Goal: Obtain resource: Download file/media

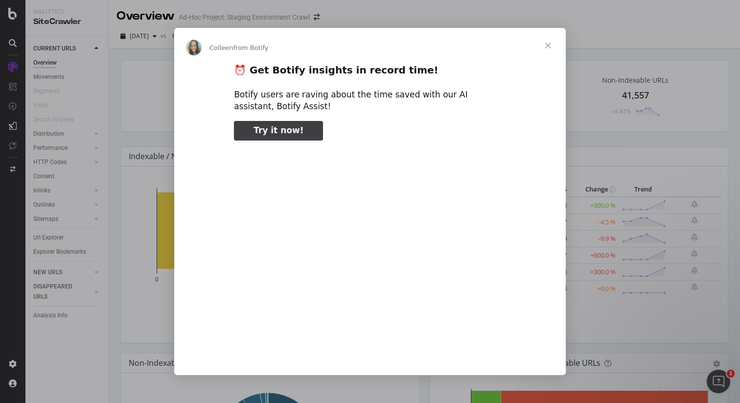
type input "1726610"
click at [546, 45] on span "Close" at bounding box center [548, 45] width 35 height 35
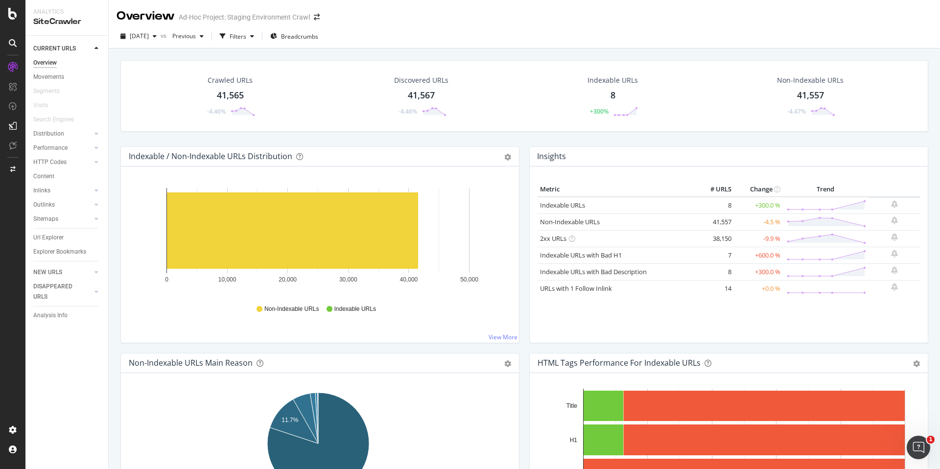
click at [611, 95] on div "8" at bounding box center [613, 95] width 5 height 13
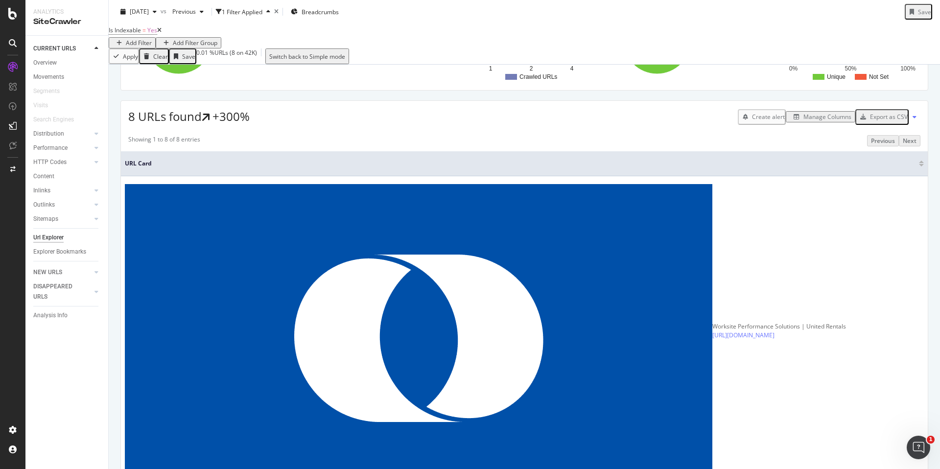
scroll to position [130, 0]
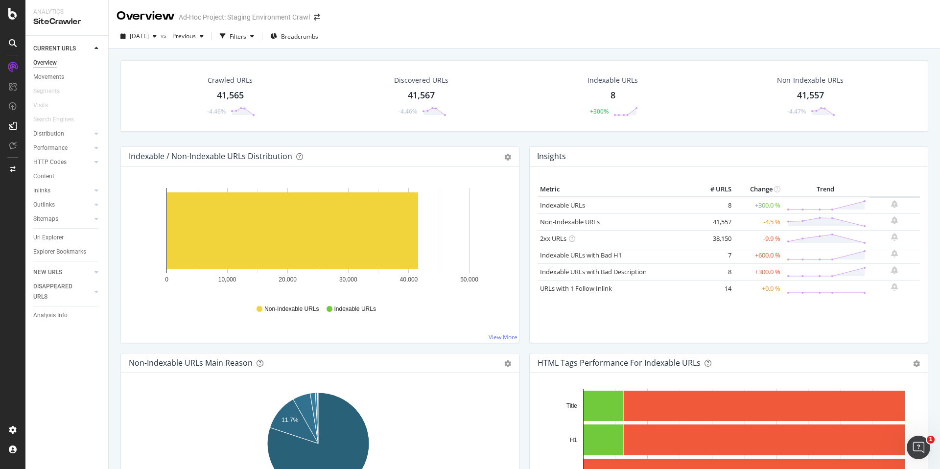
click at [237, 95] on div "41,565" at bounding box center [230, 95] width 27 height 13
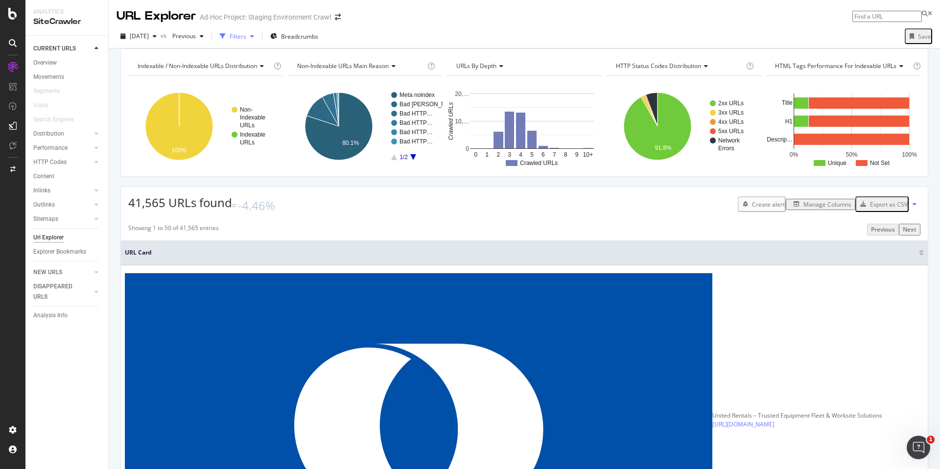
click at [258, 38] on div "button" at bounding box center [252, 36] width 12 height 6
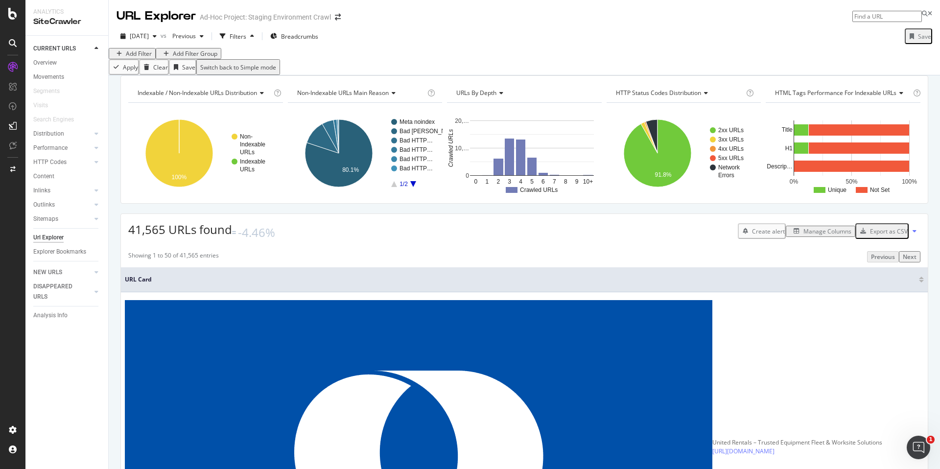
click at [135, 58] on div "Add Filter" at bounding box center [139, 53] width 26 height 8
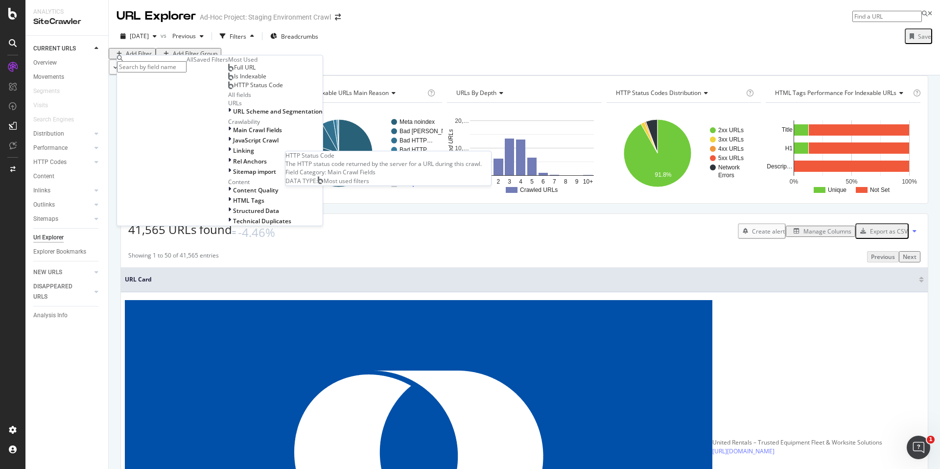
click at [234, 89] on span "HTTP Status Code" at bounding box center [258, 85] width 49 height 8
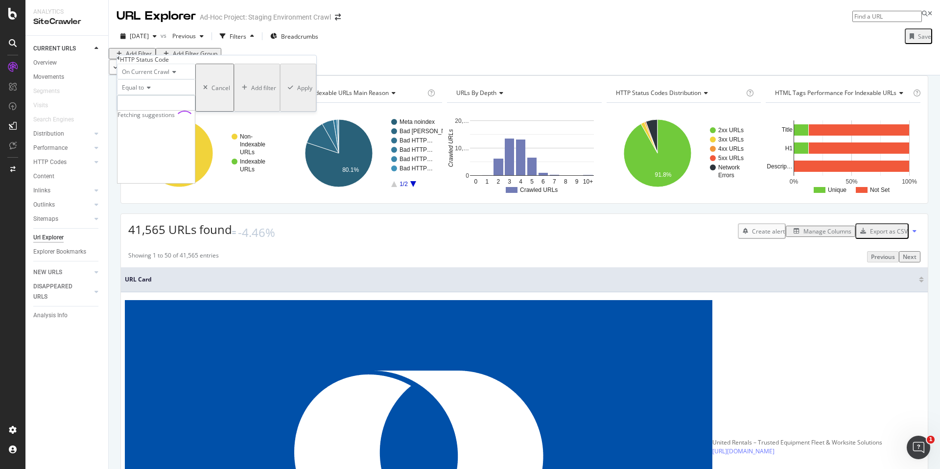
click at [152, 112] on input "number" at bounding box center [156, 103] width 78 height 17
type input "500"
click at [297, 92] on div "Apply" at bounding box center [304, 88] width 15 height 8
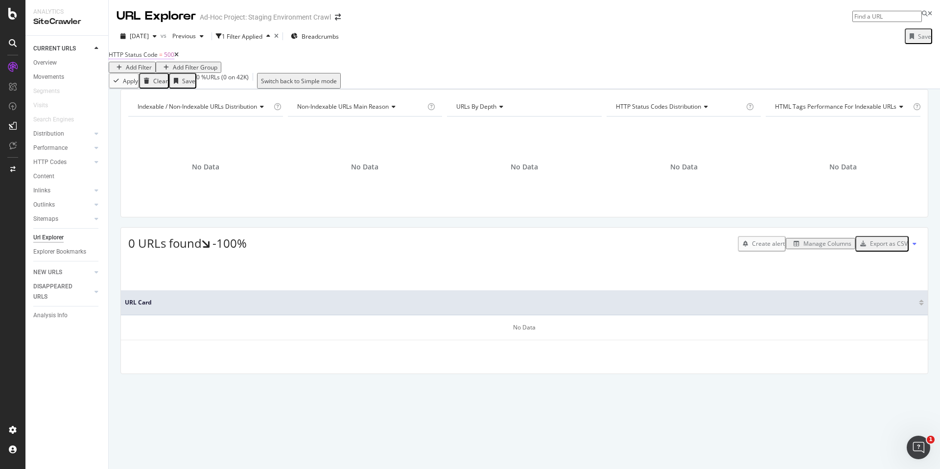
click at [158, 59] on span "HTTP Status Code" at bounding box center [133, 54] width 49 height 8
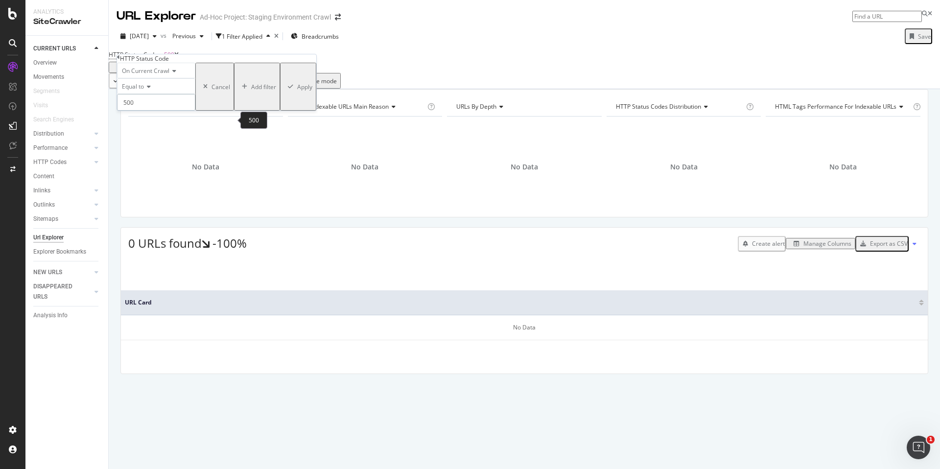
click at [171, 111] on input "500" at bounding box center [156, 102] width 78 height 17
click at [142, 162] on span "302" at bounding box center [144, 157] width 49 height 8
click at [158, 111] on input "302" at bounding box center [156, 102] width 78 height 17
click at [151, 172] on span "502" at bounding box center [144, 168] width 49 height 8
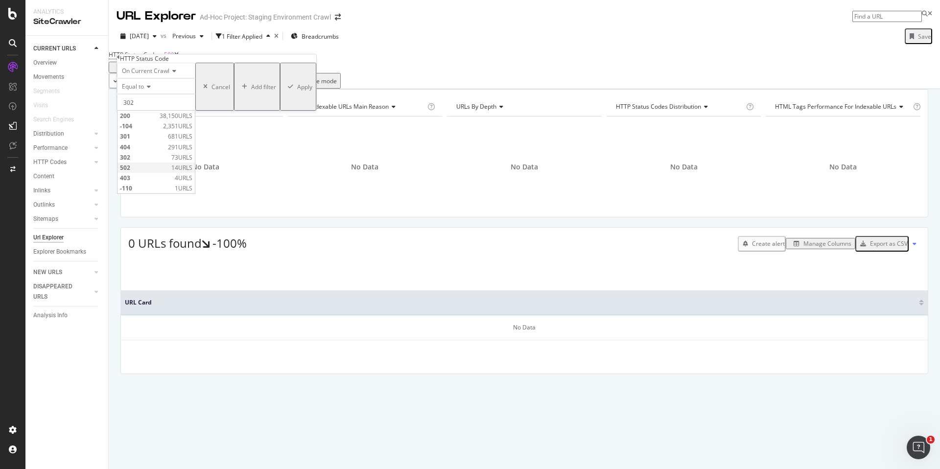
type input "502"
click at [297, 91] on div "Apply" at bounding box center [304, 87] width 15 height 8
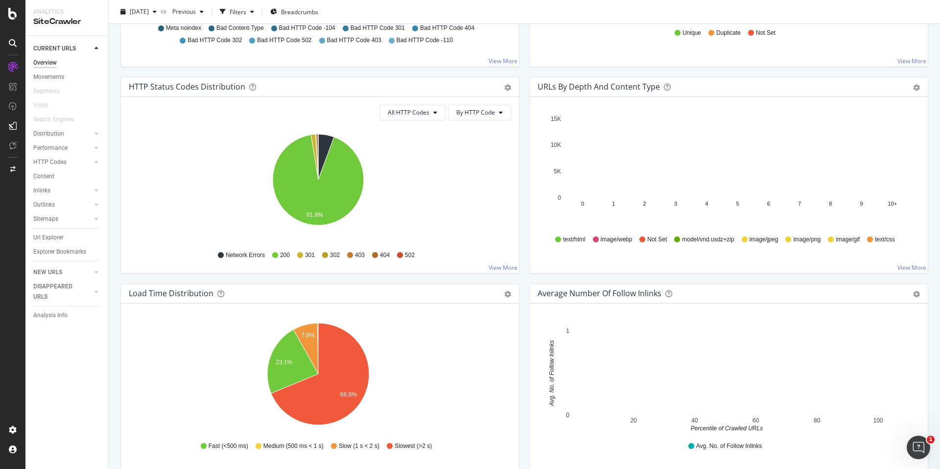
scroll to position [529, 0]
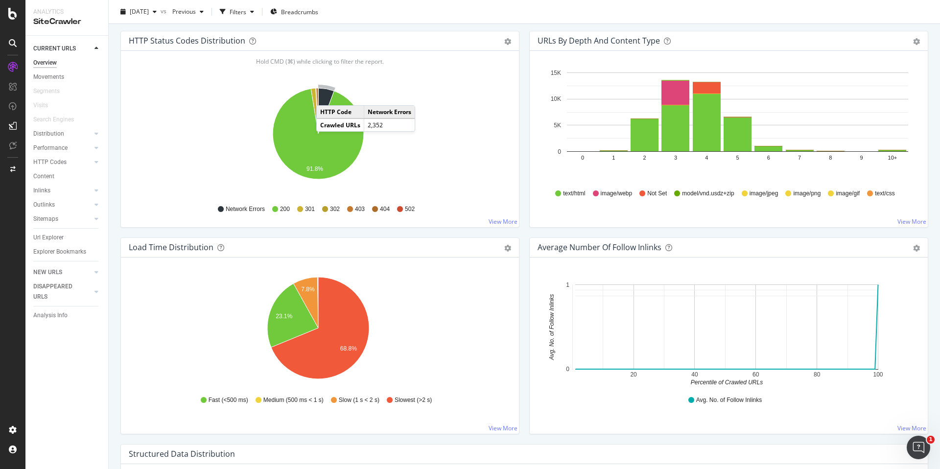
click at [326, 95] on icon "A chart." at bounding box center [326, 111] width 16 height 46
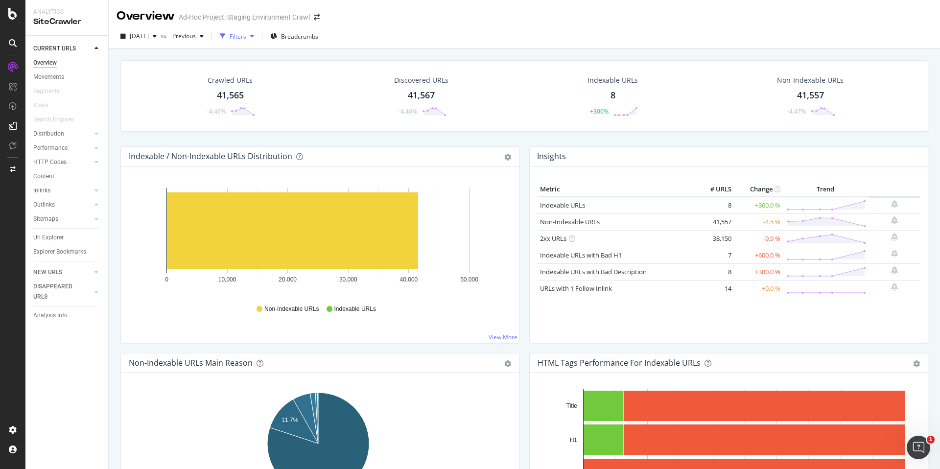
click at [246, 39] on div "Filters" at bounding box center [238, 36] width 17 height 8
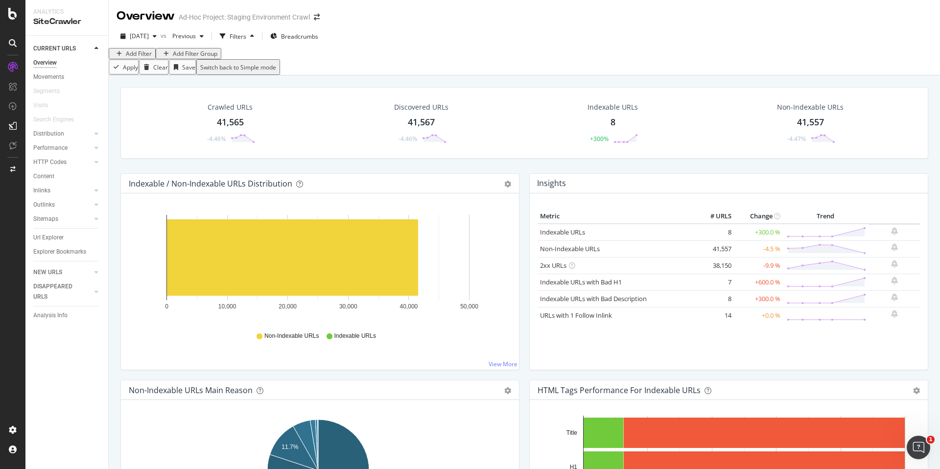
click at [134, 58] on div "Add Filter" at bounding box center [139, 53] width 26 height 8
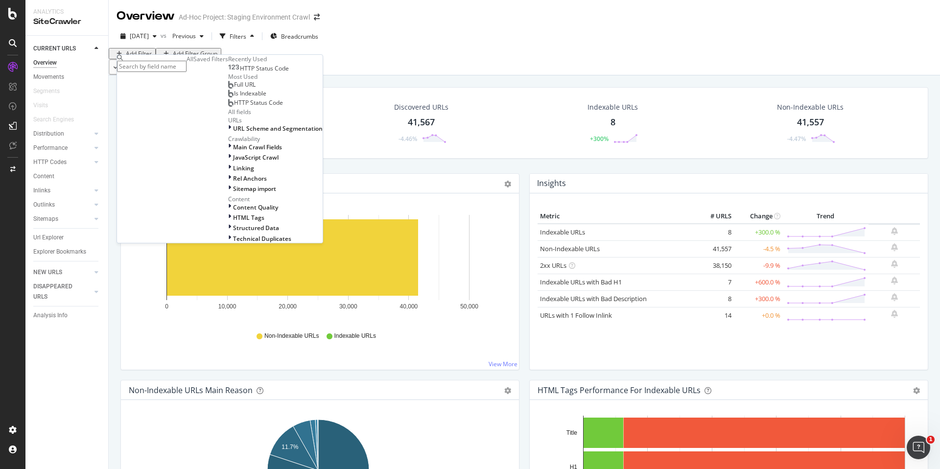
click at [240, 72] on span "HTTP Status Code" at bounding box center [264, 68] width 49 height 8
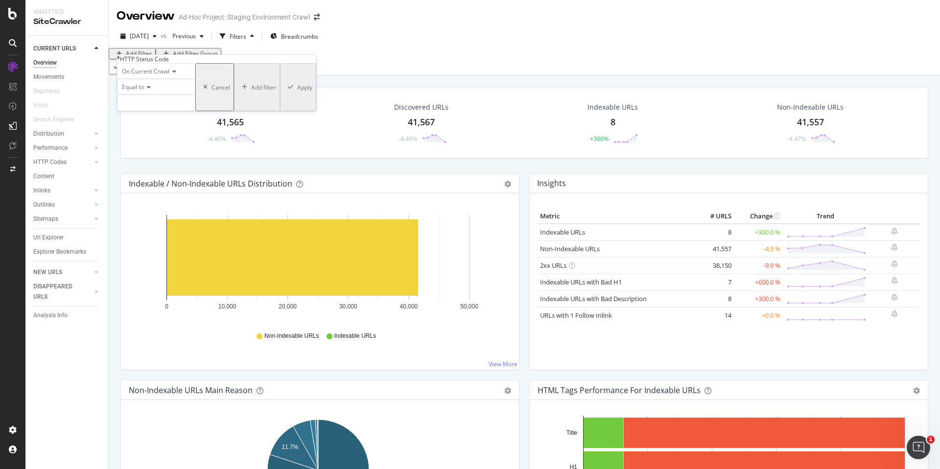
click at [190, 111] on div "Equal to" at bounding box center [156, 95] width 78 height 32
click at [189, 111] on input "number" at bounding box center [156, 102] width 78 height 17
click at [169, 172] on span "502" at bounding box center [144, 168] width 49 height 8
type input "502"
click at [297, 92] on div "Apply" at bounding box center [304, 87] width 15 height 8
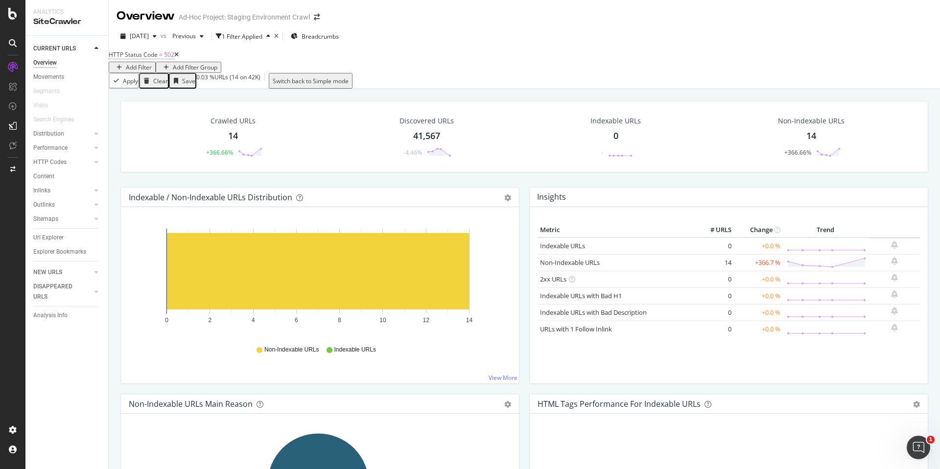
click at [149, 59] on span "HTTP Status Code" at bounding box center [133, 54] width 49 height 8
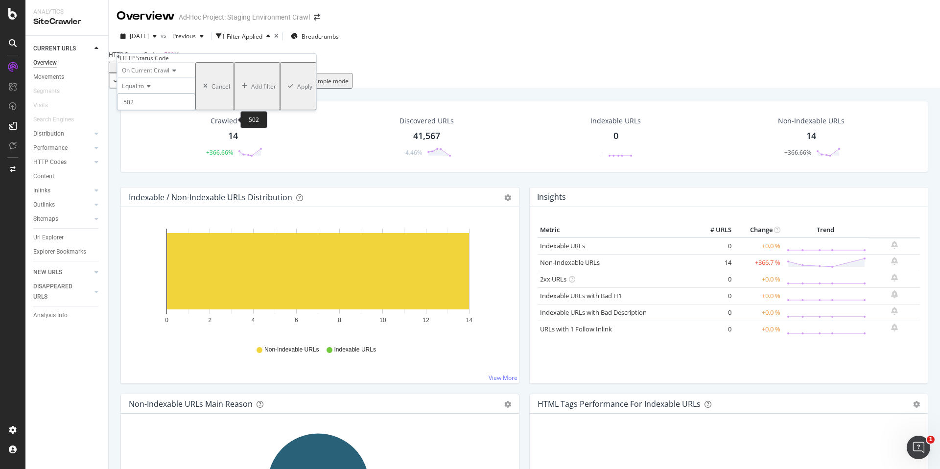
click at [159, 110] on input "502" at bounding box center [156, 102] width 78 height 17
click at [155, 151] on span "404" at bounding box center [143, 146] width 46 height 8
type input "404"
click at [297, 91] on div "Apply" at bounding box center [304, 86] width 15 height 8
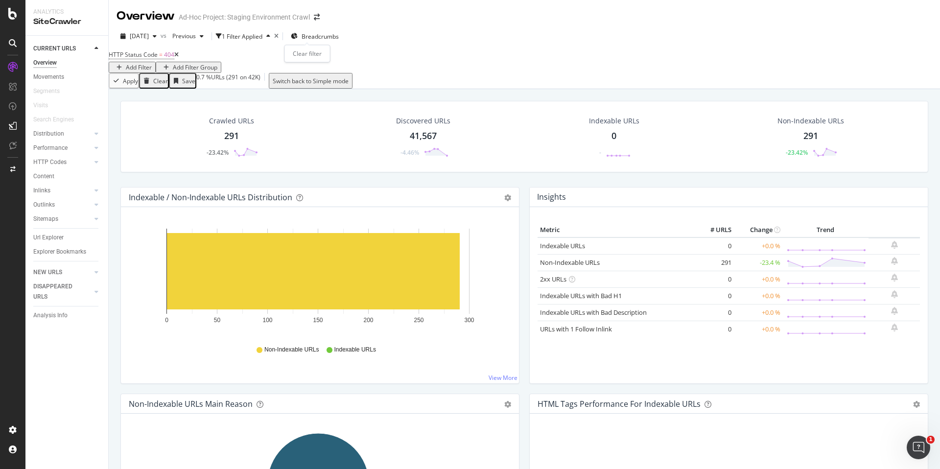
click at [279, 39] on div "times" at bounding box center [276, 36] width 4 height 6
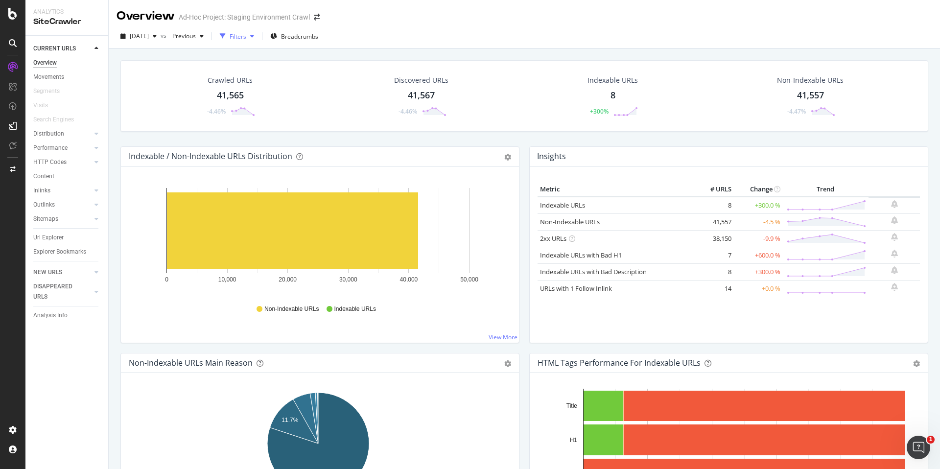
click at [254, 36] on icon "button" at bounding box center [252, 36] width 4 height 6
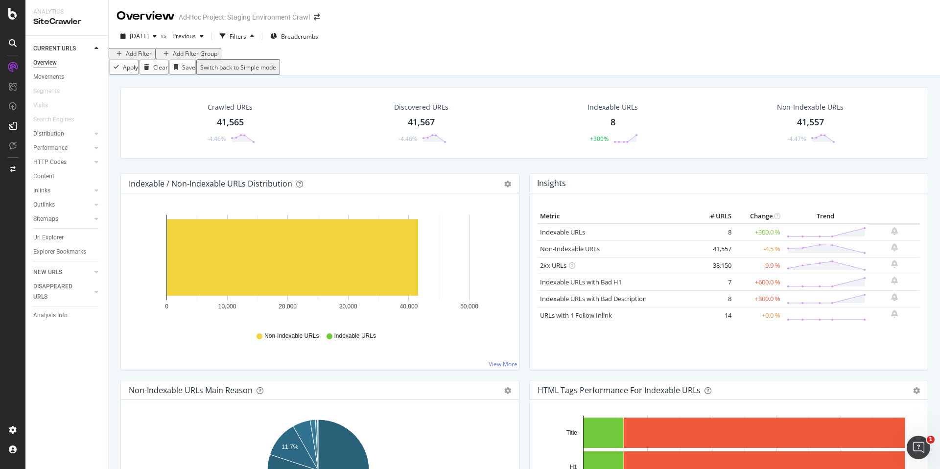
click at [145, 58] on div "Add Filter" at bounding box center [139, 53] width 26 height 8
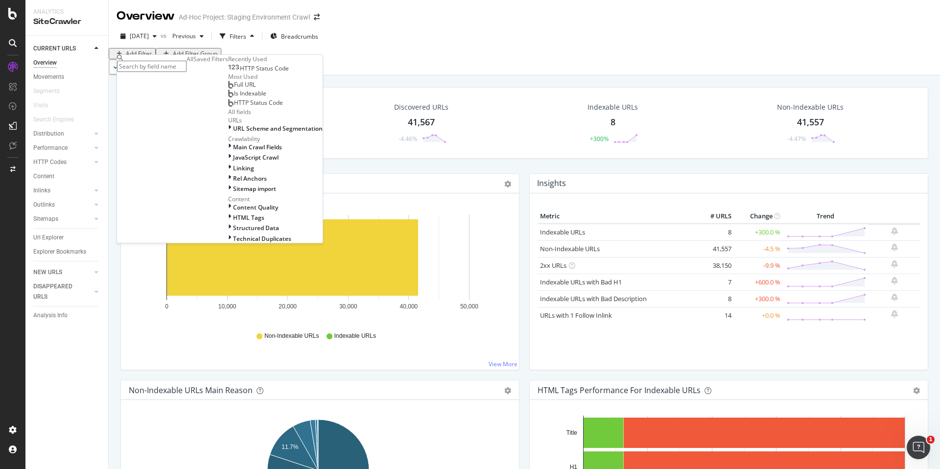
click at [228, 72] on div "HTTP Status Code" at bounding box center [275, 67] width 94 height 9
click at [240, 72] on span "HTTP Status Code" at bounding box center [264, 68] width 49 height 8
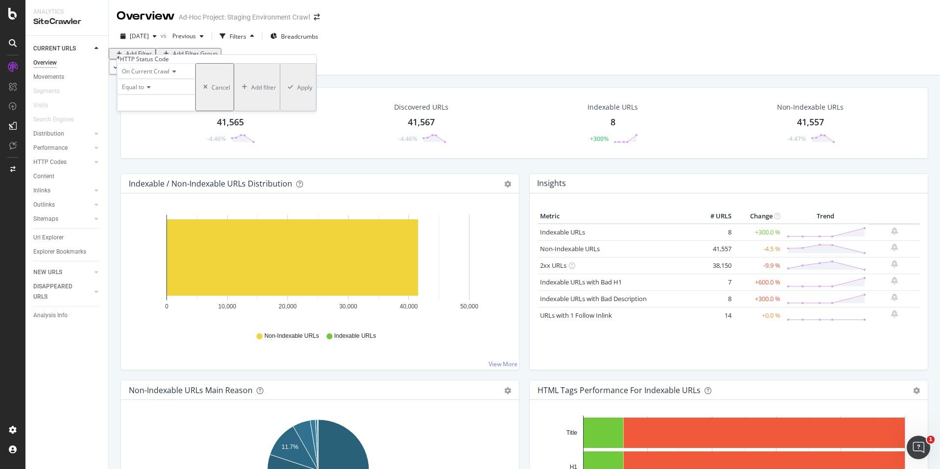
click at [169, 111] on div "On Current Crawl Equal to Cancel Add filter Apply" at bounding box center [216, 87] width 199 height 48
click at [170, 111] on input "number" at bounding box center [156, 102] width 78 height 17
click at [169, 172] on span "502" at bounding box center [144, 168] width 49 height 8
type input "502"
click at [297, 92] on div "Apply" at bounding box center [304, 87] width 15 height 8
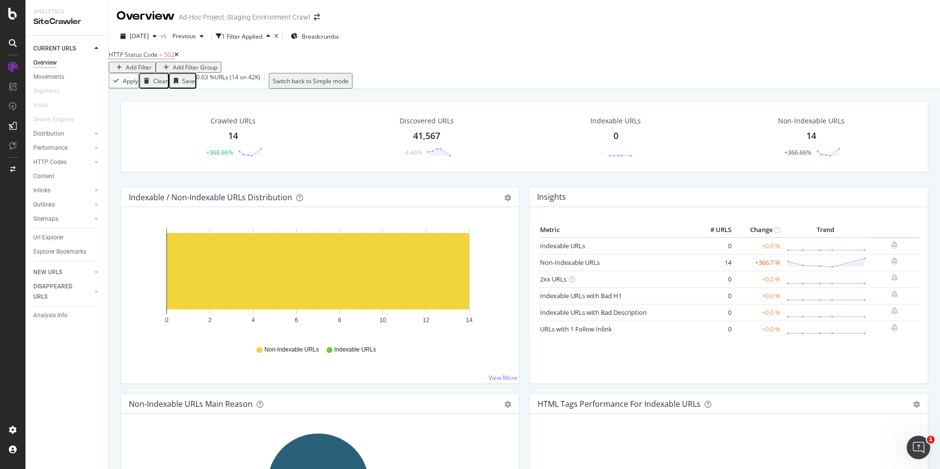
click at [230, 142] on div "14" at bounding box center [233, 136] width 10 height 13
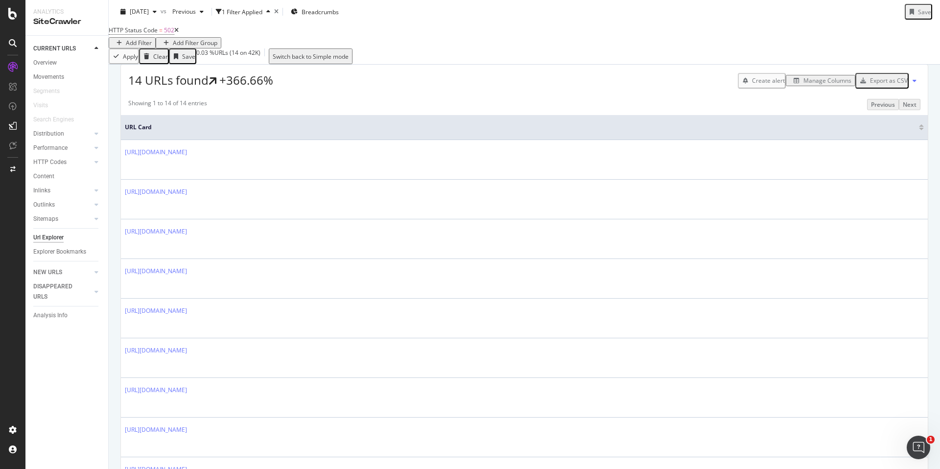
scroll to position [167, 0]
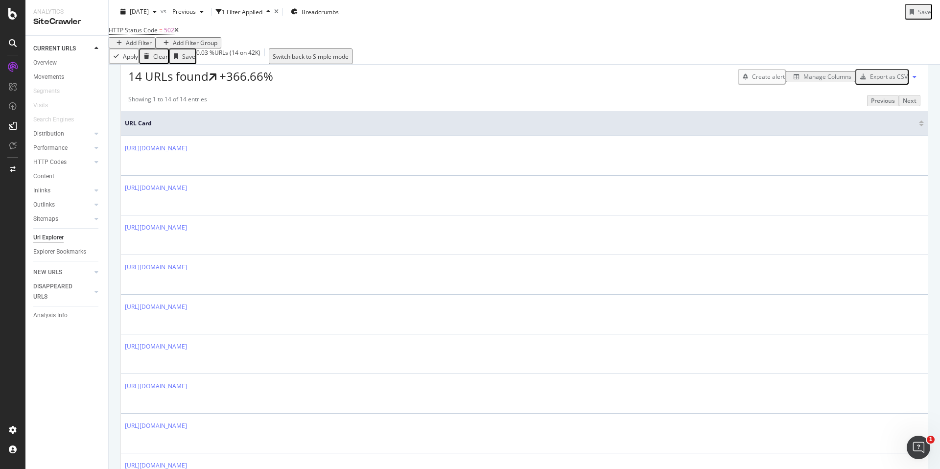
click at [740, 81] on div "Export as CSV" at bounding box center [889, 76] width 38 height 8
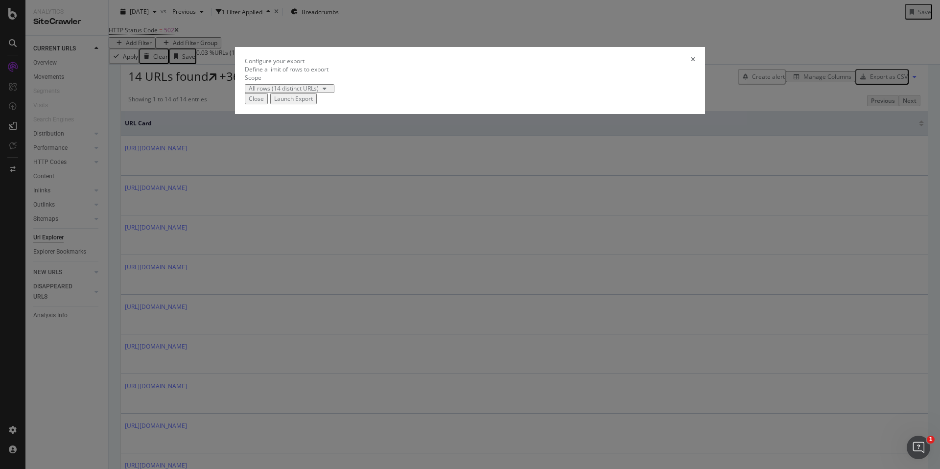
click at [313, 103] on div "Launch Export" at bounding box center [293, 98] width 39 height 8
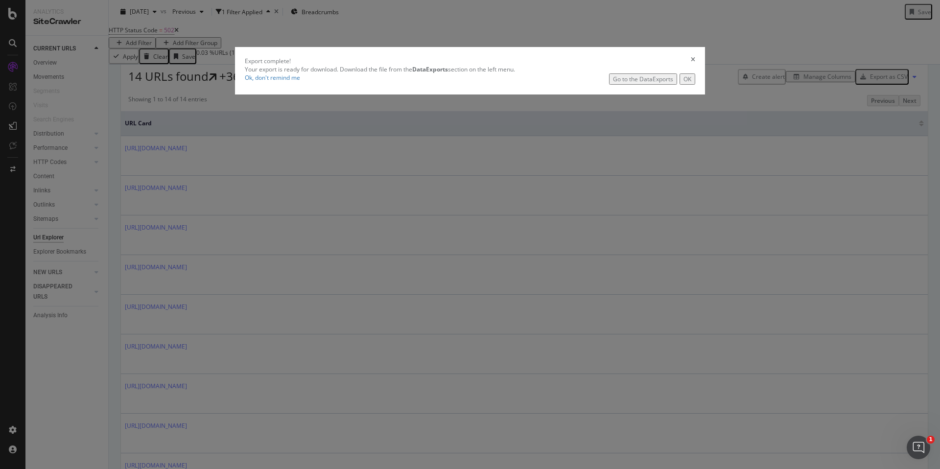
click at [584, 85] on div "Ok, don't remind me Go to the DataExports OK" at bounding box center [470, 78] width 450 height 11
click at [613, 83] on div "Go to the DataExports" at bounding box center [643, 79] width 60 height 8
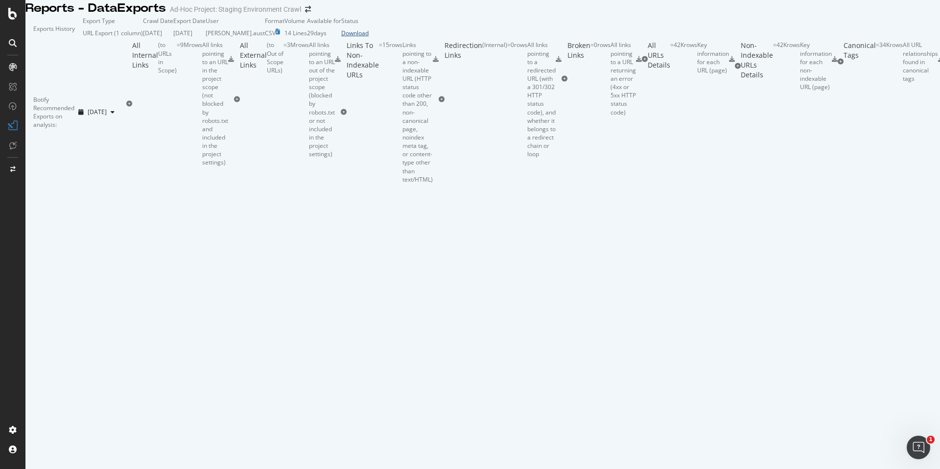
click at [369, 37] on div "Download" at bounding box center [354, 33] width 27 height 8
